Goal: Task Accomplishment & Management: Manage account settings

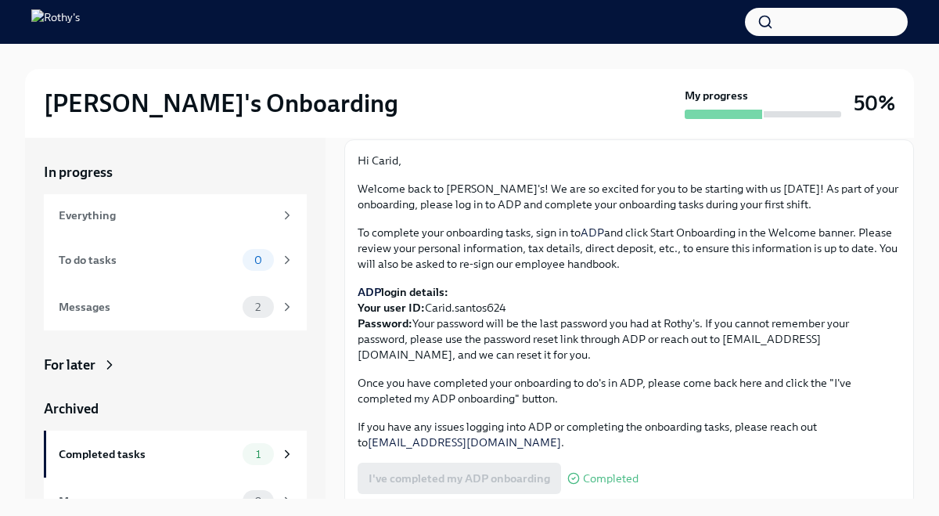
scroll to position [99, 0]
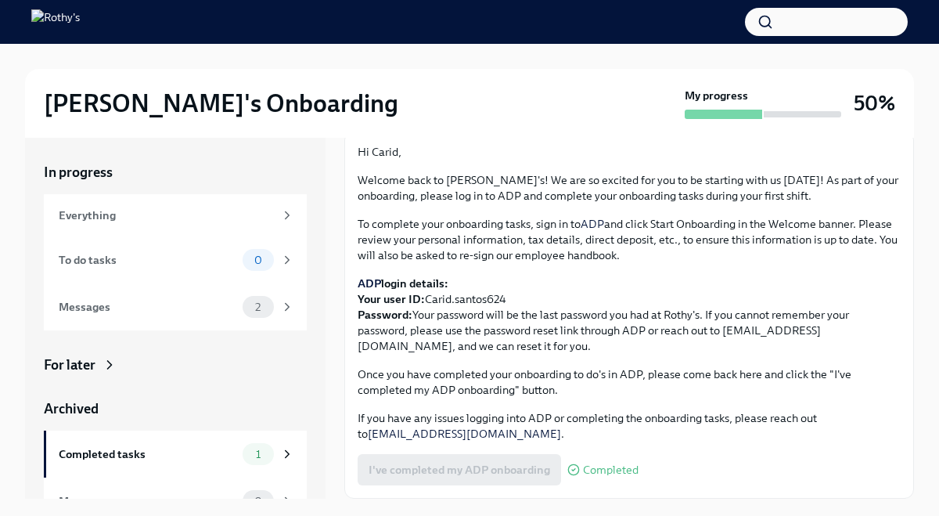
click at [439, 476] on div "I've completed my ADP onboarding Completed" at bounding box center [498, 469] width 281 height 31
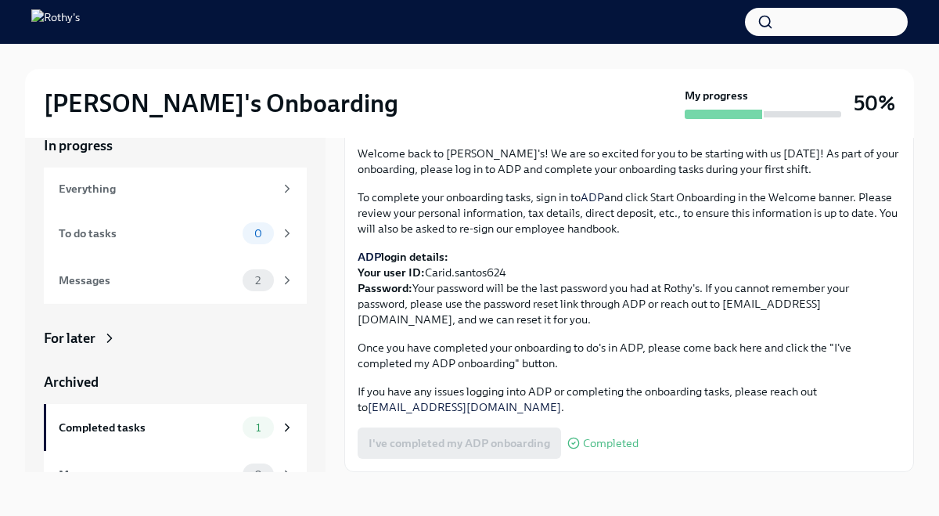
scroll to position [26, 0]
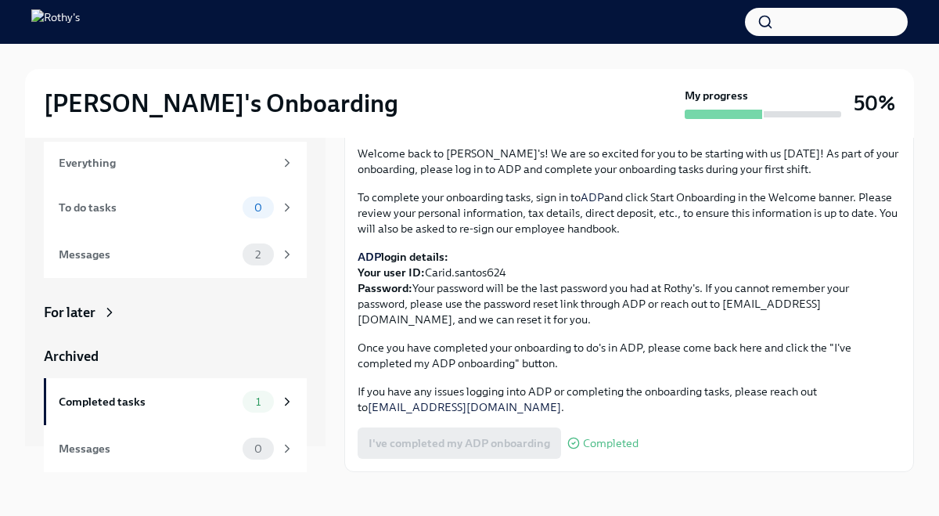
click at [300, 294] on div "In progress Everything To do tasks 0 Messages 2 For later Archived Completed ta…" at bounding box center [175, 291] width 263 height 362
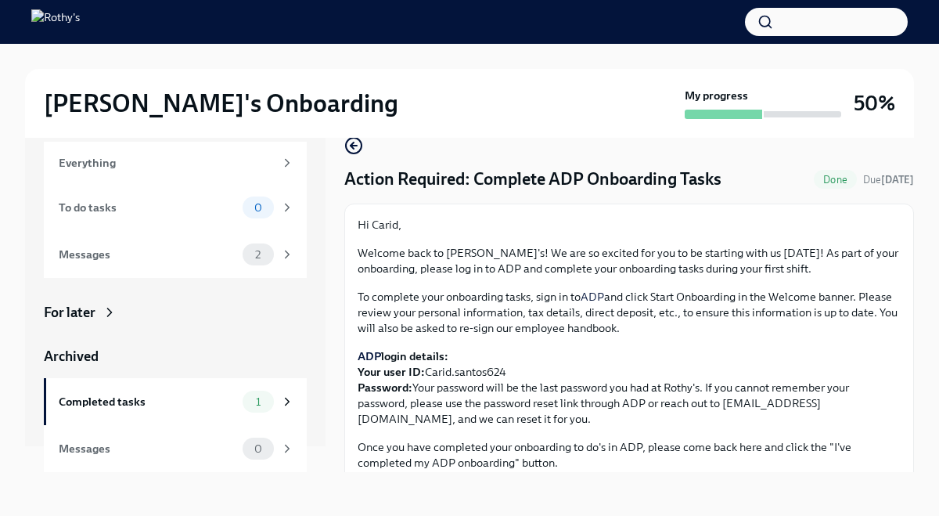
scroll to position [99, 0]
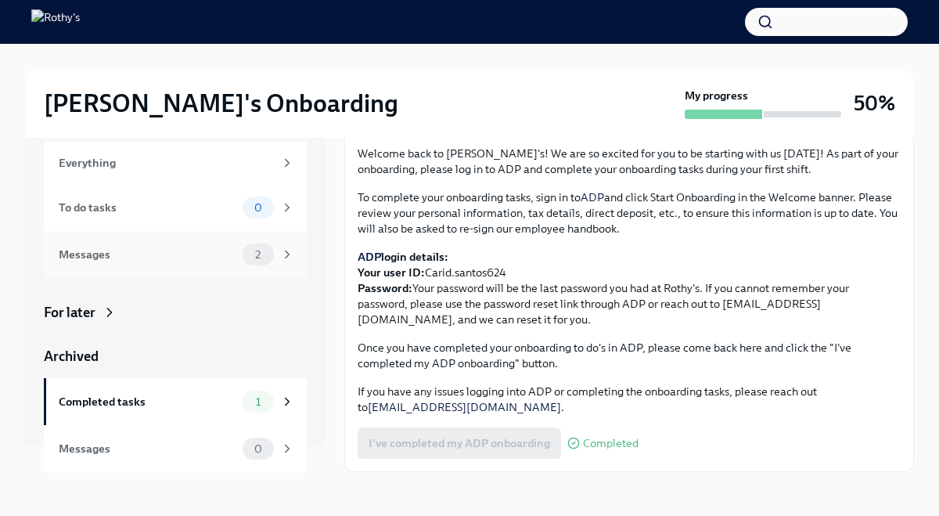
click at [268, 240] on div "Messages 2" at bounding box center [175, 254] width 263 height 47
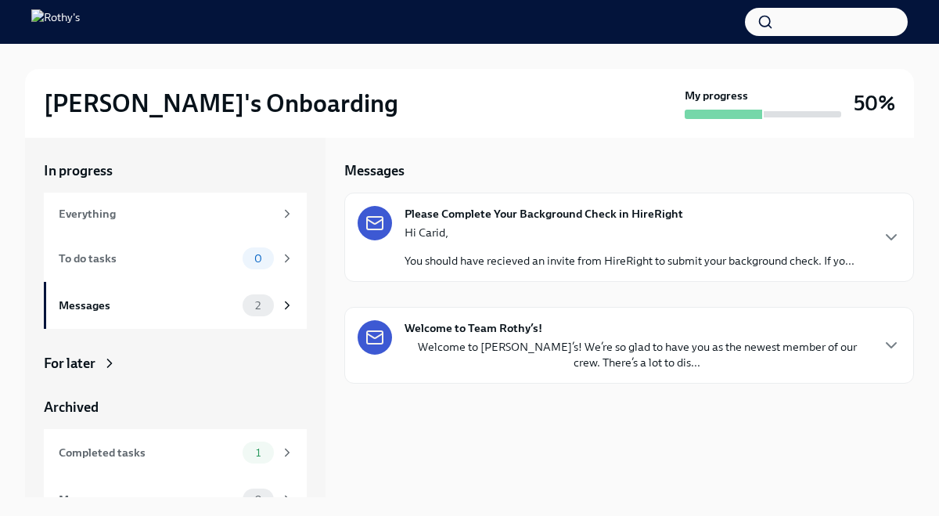
scroll to position [2, 0]
click at [540, 253] on p "You should have recieved an invite from HireRight to submit your background che…" at bounding box center [630, 261] width 450 height 16
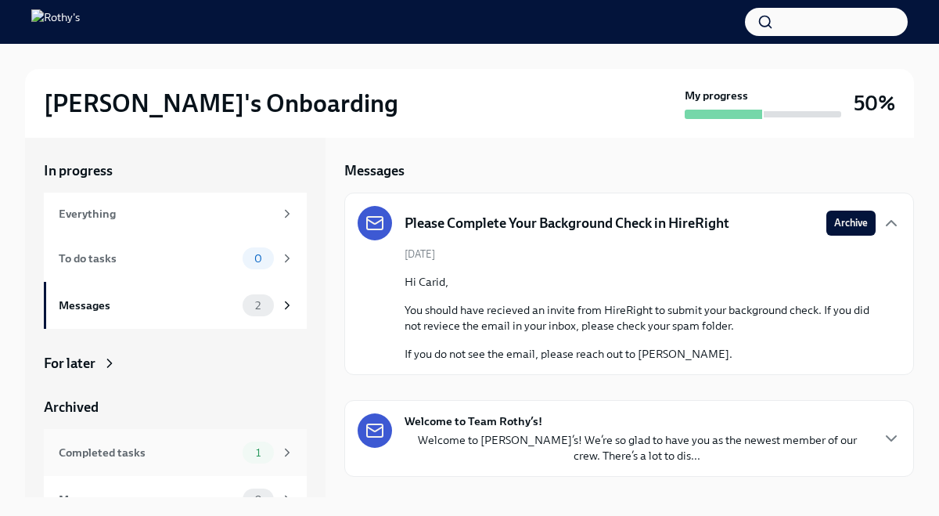
click at [236, 456] on div "Completed tasks 1" at bounding box center [177, 453] width 236 height 22
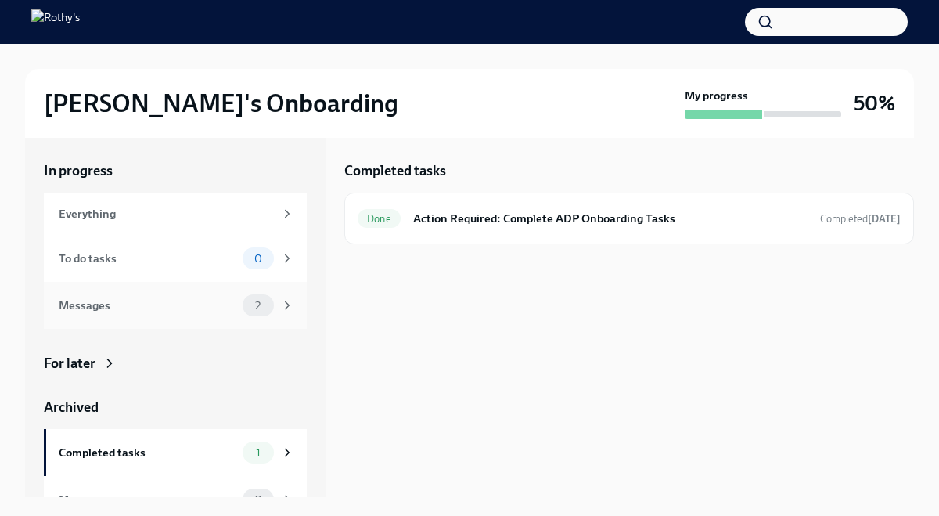
click at [204, 302] on div "Messages" at bounding box center [148, 305] width 178 height 17
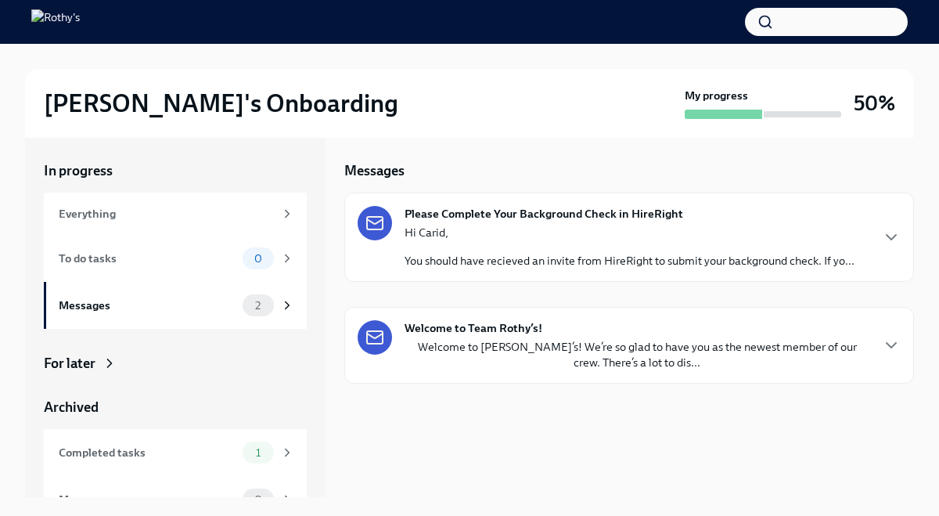
click at [553, 264] on p "You should have recieved an invite from HireRight to submit your background che…" at bounding box center [630, 261] width 450 height 16
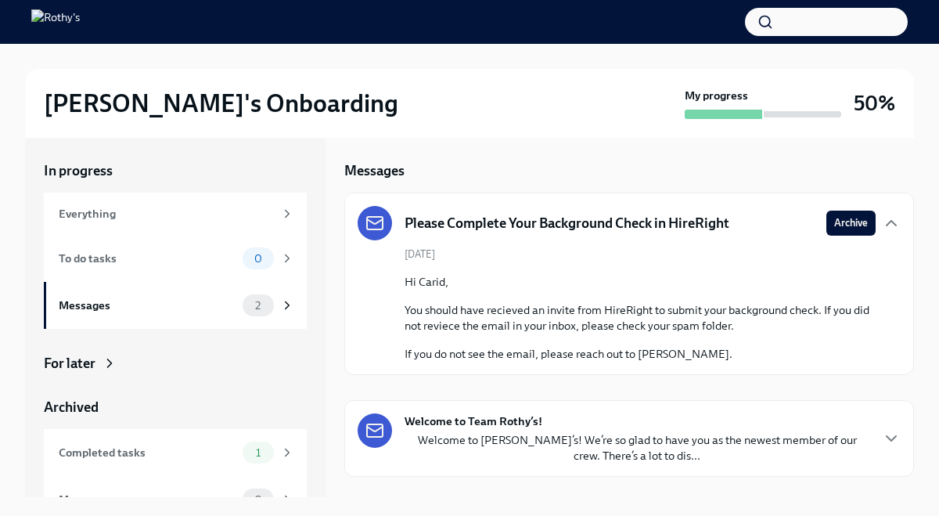
click at [580, 435] on p "Welcome to [PERSON_NAME]’s! We’re so glad to have you as the newest member of o…" at bounding box center [637, 447] width 465 height 31
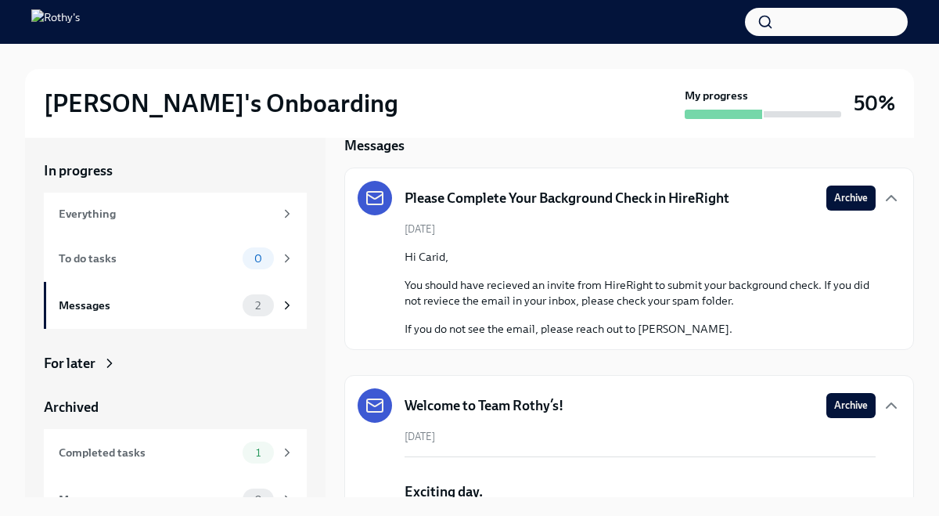
scroll to position [32, 0]
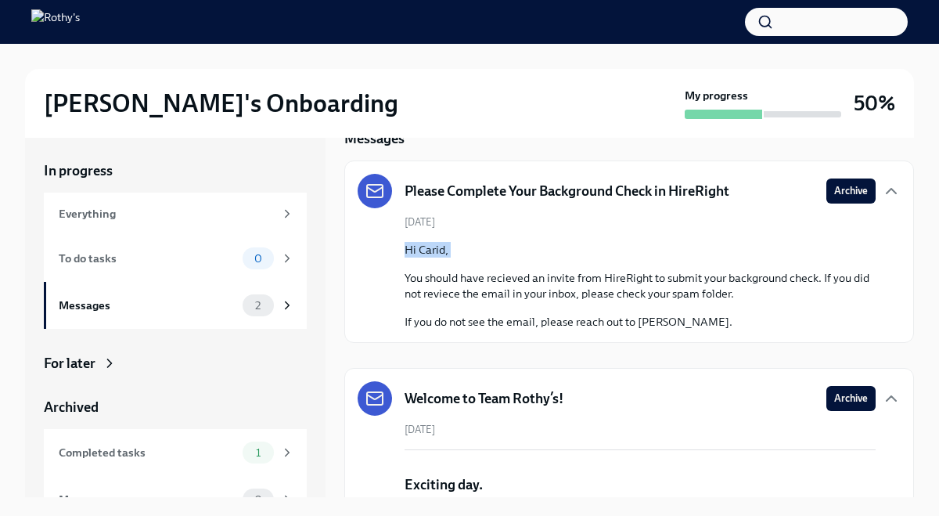
drag, startPoint x: 398, startPoint y: 255, endPoint x: 452, endPoint y: 259, distance: 54.2
click at [452, 259] on div "[DATE] Hi Carid, You should have recieved an invite from HireRight to submit yo…" at bounding box center [629, 272] width 543 height 115
click at [452, 258] on div "Hi Carid, You should have recieved an invite from HireRight to submit your back…" at bounding box center [640, 286] width 471 height 88
